Goal: Task Accomplishment & Management: Complete application form

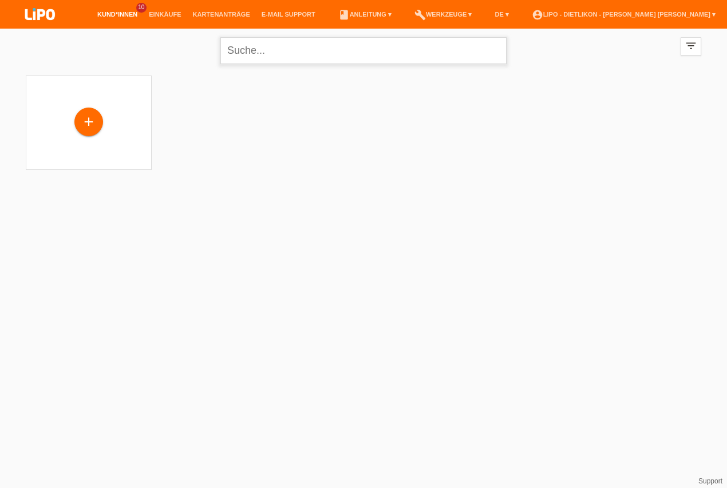
click at [285, 50] on input "text" at bounding box center [363, 50] width 286 height 27
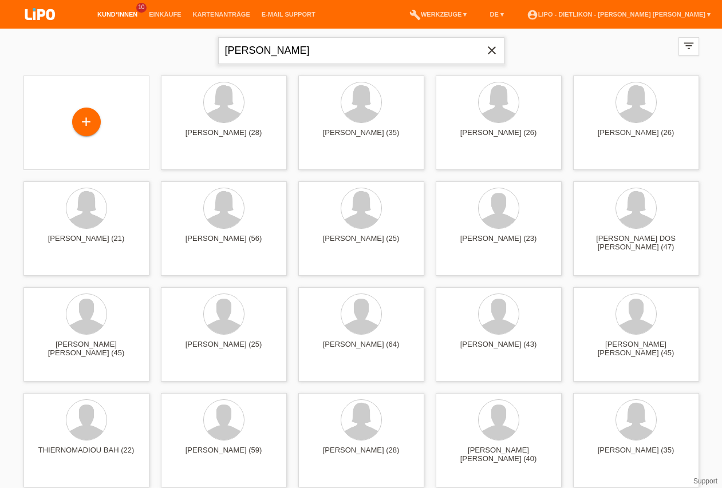
type input "onwuka"
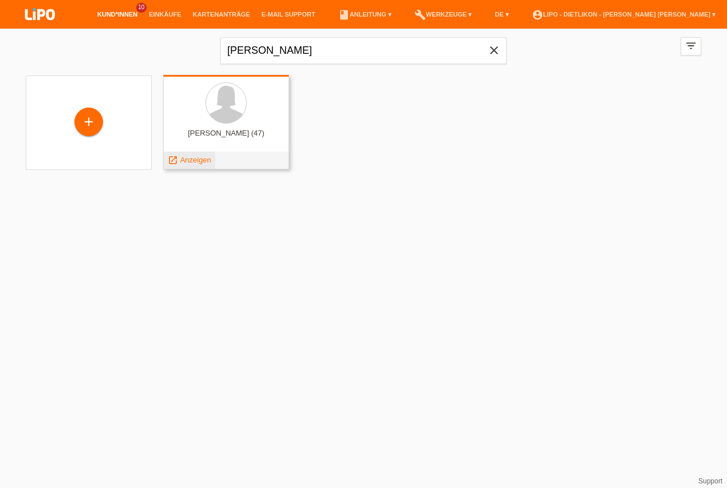
click at [192, 162] on span "Anzeigen" at bounding box center [195, 160] width 31 height 9
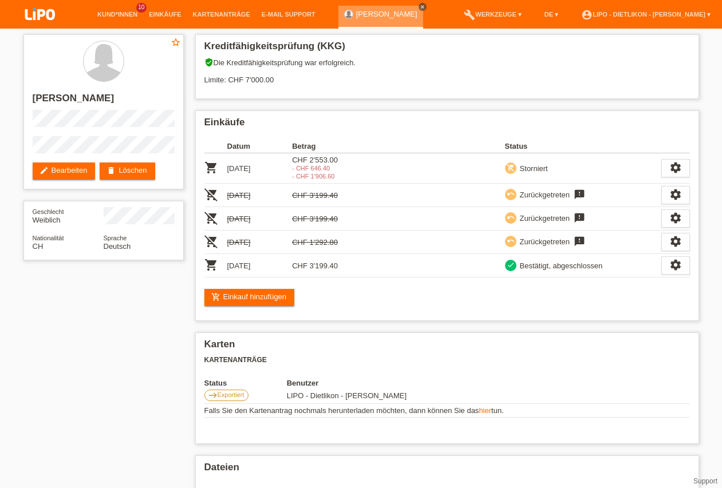
click at [419, 8] on link "close" at bounding box center [423, 7] width 8 height 8
click at [113, 17] on link "Kund*innen" at bounding box center [118, 14] width 52 height 7
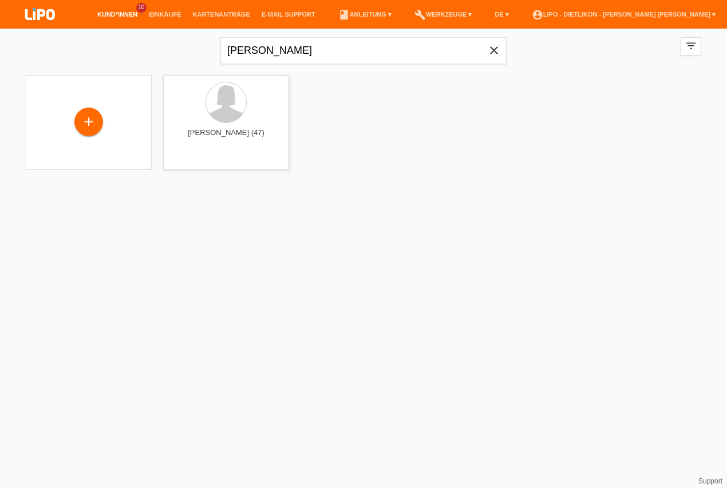
click at [498, 56] on icon "close" at bounding box center [494, 51] width 14 height 14
click at [315, 51] on input "text" at bounding box center [363, 50] width 286 height 27
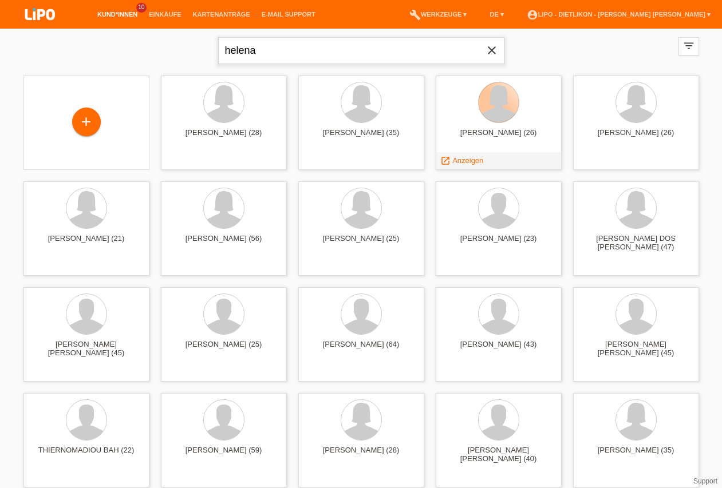
type input "helena"
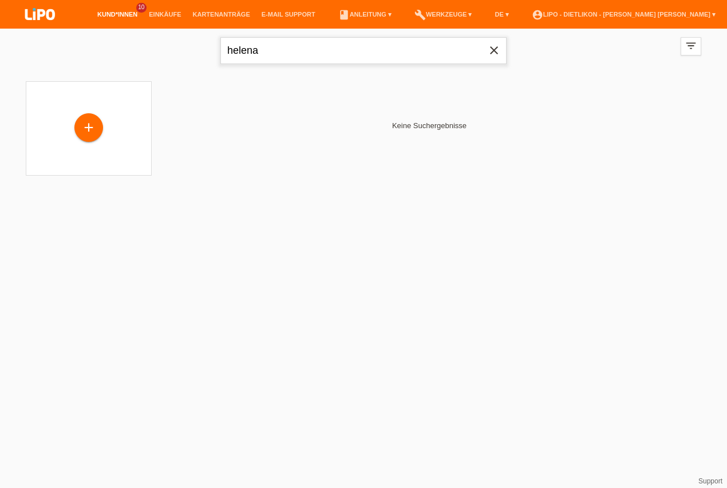
click at [289, 48] on input "helena" at bounding box center [363, 50] width 286 height 27
click at [89, 141] on div "+" at bounding box center [88, 129] width 29 height 29
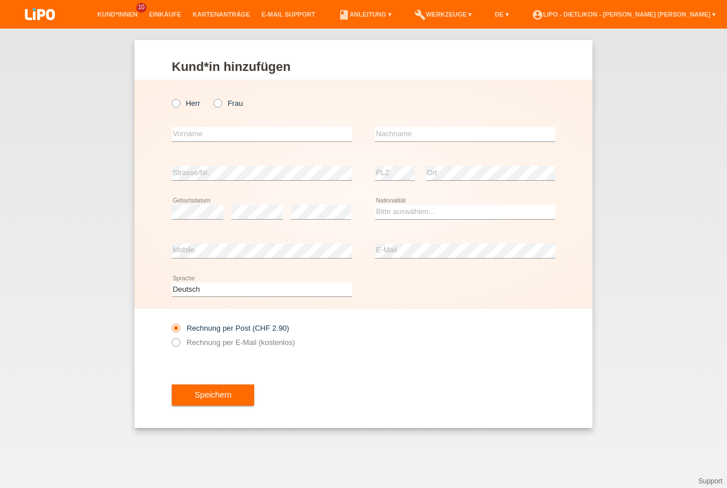
click at [212, 97] on icon at bounding box center [212, 97] width 0 height 0
click at [220, 102] on input "Frau" at bounding box center [217, 102] width 7 height 7
radio input "true"
click at [210, 134] on input "text" at bounding box center [262, 134] width 180 height 14
type input "HELENA"
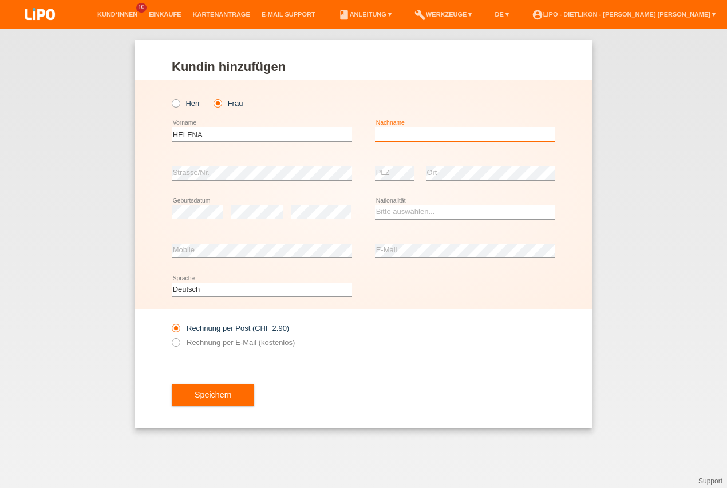
click at [417, 132] on input "text" at bounding box center [465, 134] width 180 height 14
type input "CHERONIDIS"
click at [270, 166] on div "error Strasse/Nr." at bounding box center [262, 173] width 180 height 39
click at [401, 212] on select "Bitte auswählen... Schweiz Deutschland Liechtenstein Österreich ------------ Af…" at bounding box center [465, 212] width 180 height 14
select select "CH"
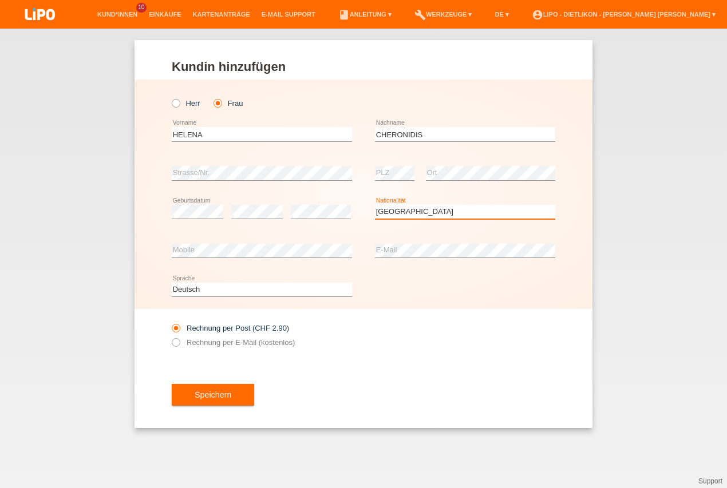
click at [0, 0] on option "Schweiz" at bounding box center [0, 0] width 0 height 0
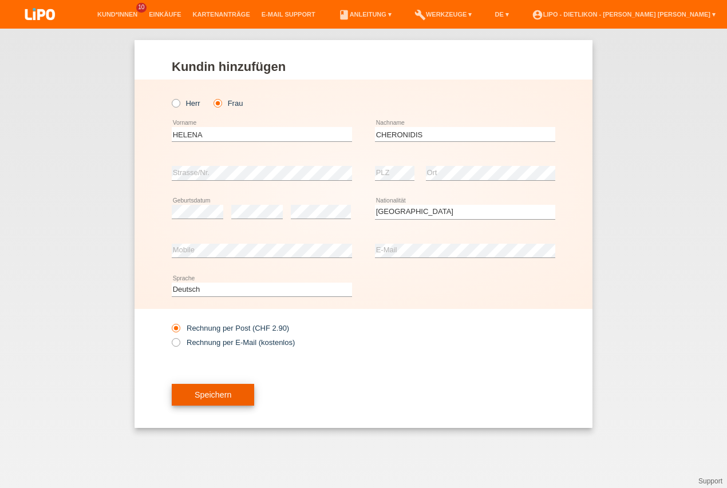
click at [213, 395] on button "Speichern" at bounding box center [213, 395] width 82 height 22
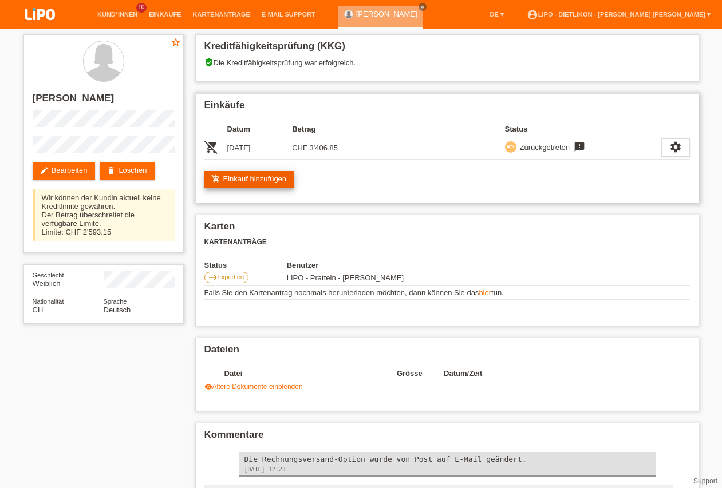
click at [244, 178] on link "add_shopping_cart Einkauf hinzufügen" at bounding box center [249, 179] width 90 height 17
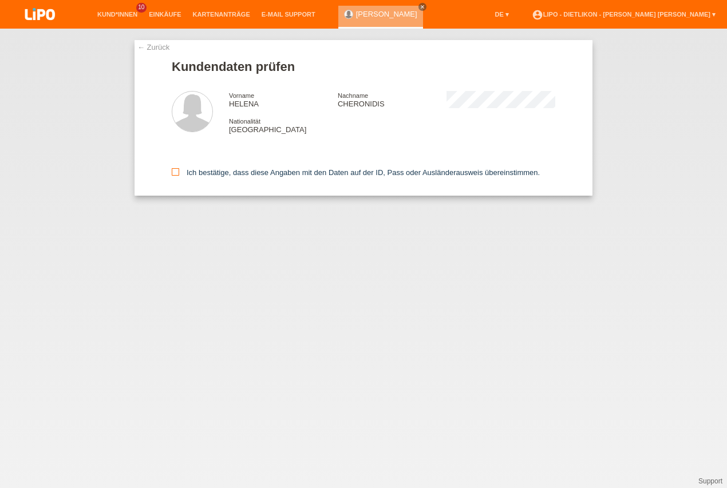
click at [179, 171] on input "Ich bestätige, dass diese Angaben mit den Daten auf der ID, Pass oder Ausländer…" at bounding box center [175, 171] width 7 height 7
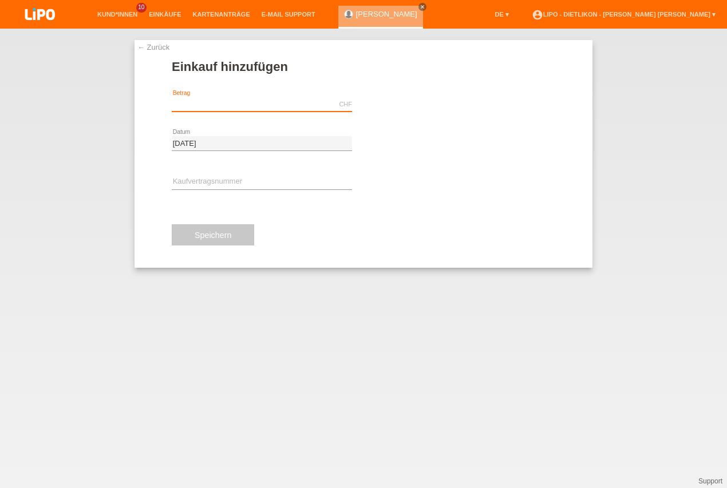
click at [199, 104] on input "text" at bounding box center [262, 104] width 180 height 14
type input "3506.85"
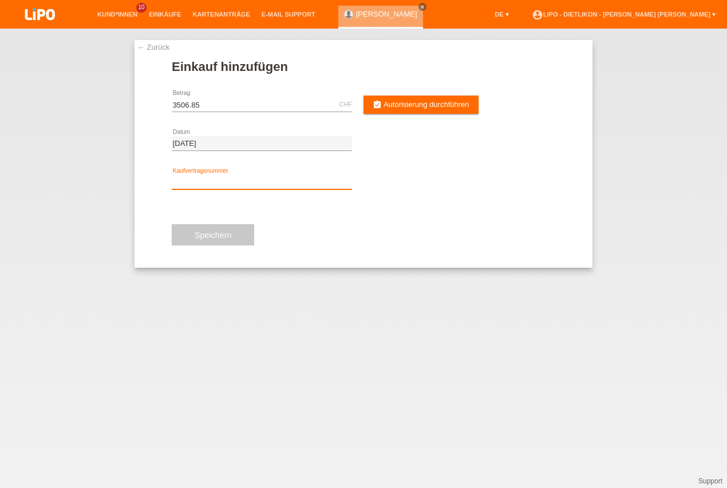
click at [220, 176] on input "text" at bounding box center [262, 182] width 180 height 14
type input "xn3rf8"
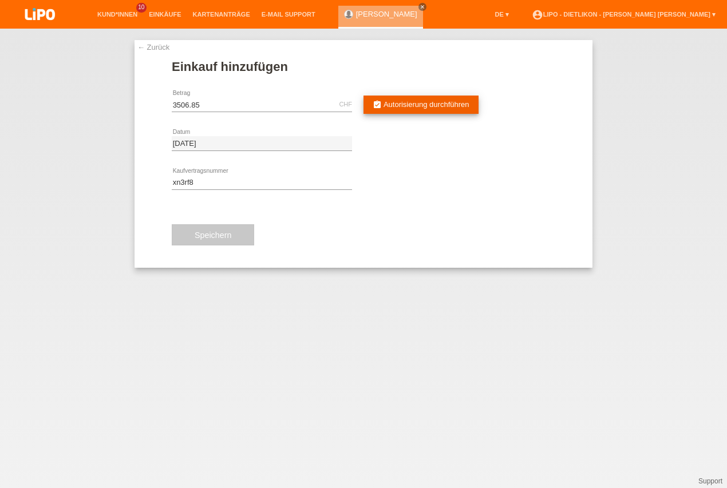
click at [428, 108] on span "Autorisierung durchführen" at bounding box center [427, 104] width 86 height 9
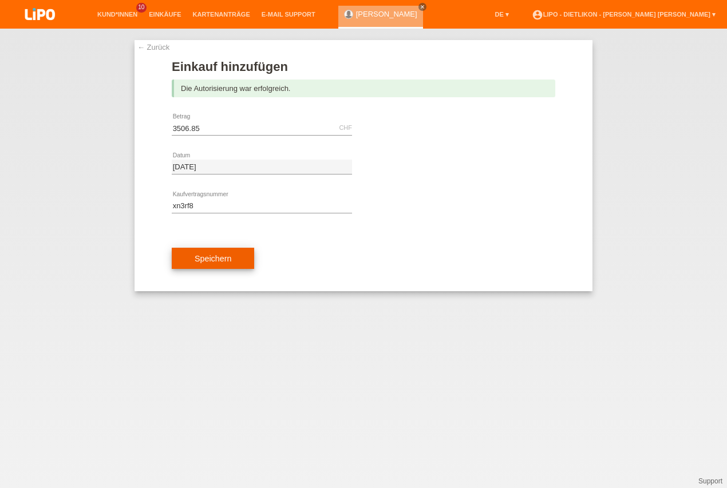
click at [224, 261] on button "Speichern" at bounding box center [213, 259] width 82 height 22
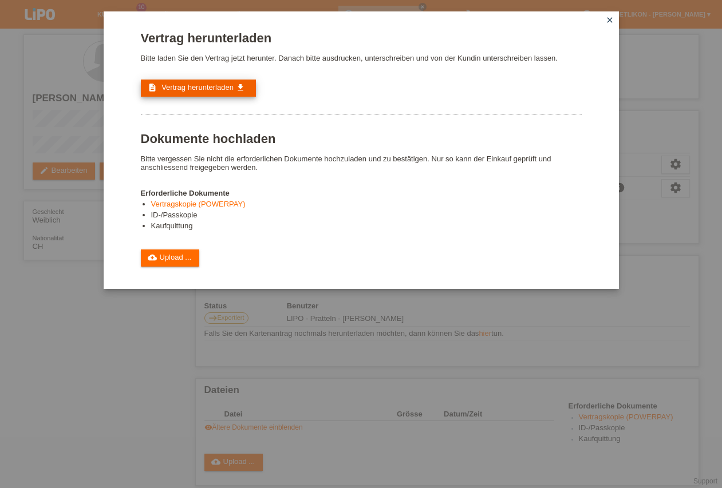
click at [217, 89] on span "Vertrag herunterladen" at bounding box center [197, 87] width 72 height 9
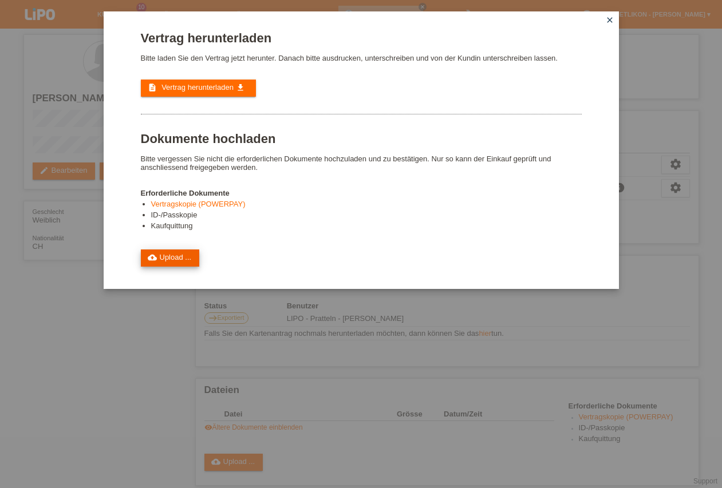
click at [174, 258] on link "cloud_upload Upload ..." at bounding box center [170, 258] width 59 height 17
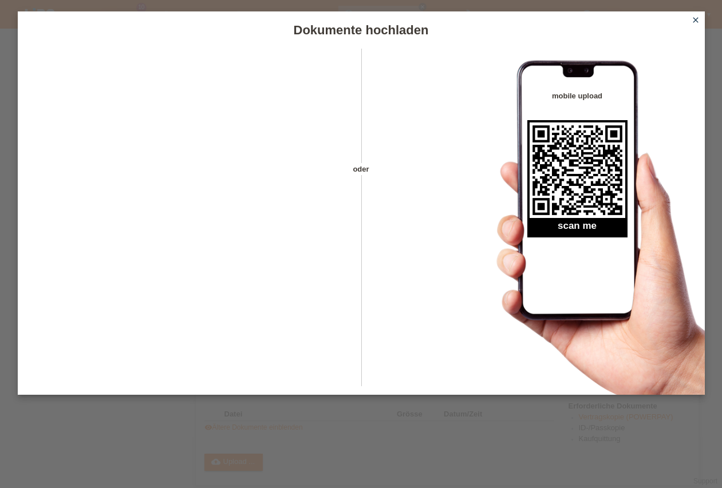
click at [695, 18] on icon "close" at bounding box center [695, 19] width 9 height 9
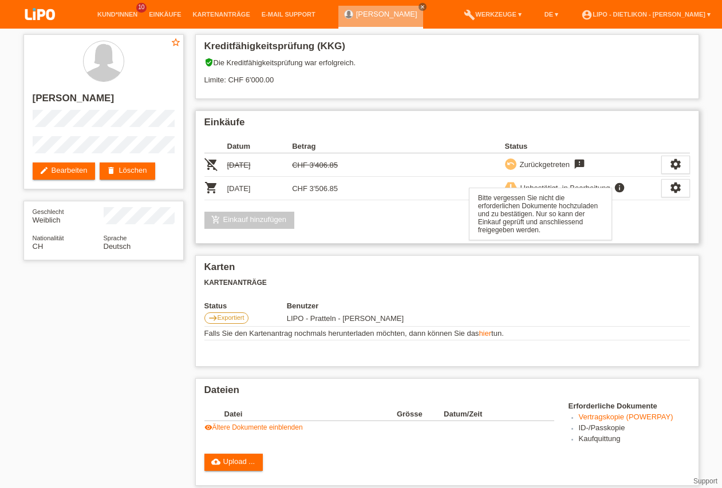
click at [626, 187] on icon "info" at bounding box center [620, 187] width 14 height 11
click at [684, 187] on div "settings" at bounding box center [675, 188] width 29 height 18
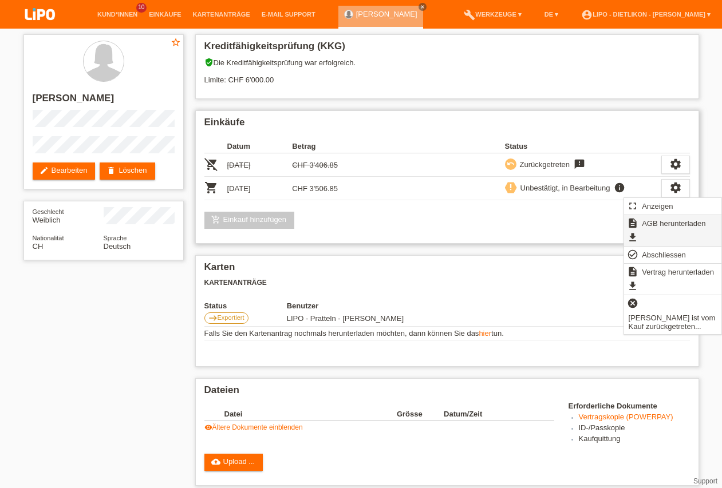
click at [664, 220] on span "AGB herunterladen" at bounding box center [673, 223] width 67 height 14
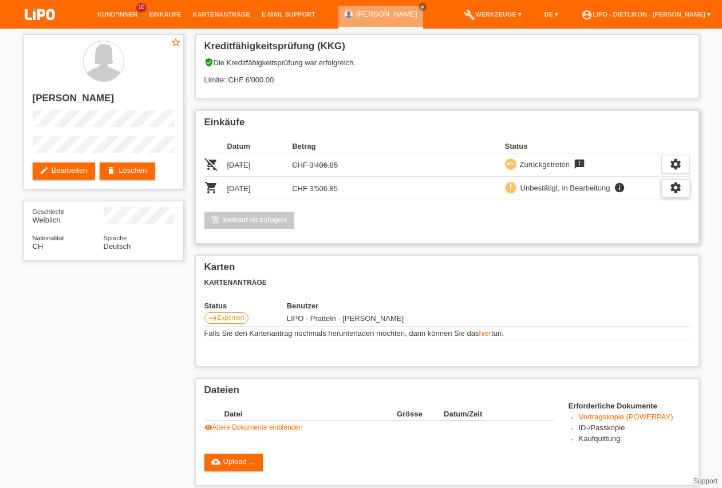
click at [680, 188] on icon "settings" at bounding box center [675, 188] width 13 height 13
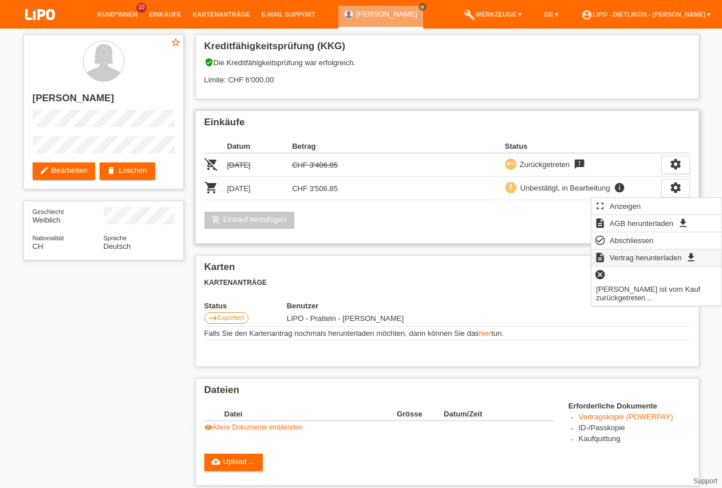
click at [637, 258] on span "Vertrag herunterladen" at bounding box center [646, 258] width 76 height 14
